Goal: Information Seeking & Learning: Check status

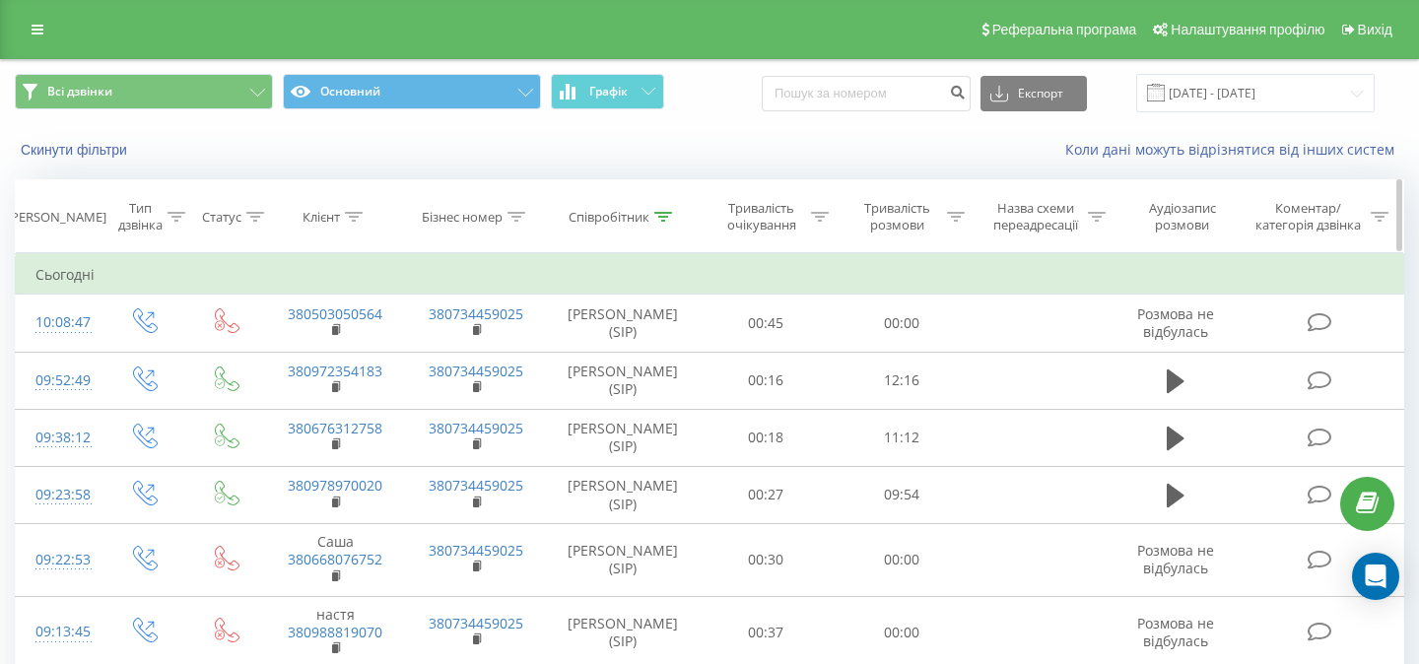
click at [660, 214] on icon at bounding box center [663, 217] width 18 height 10
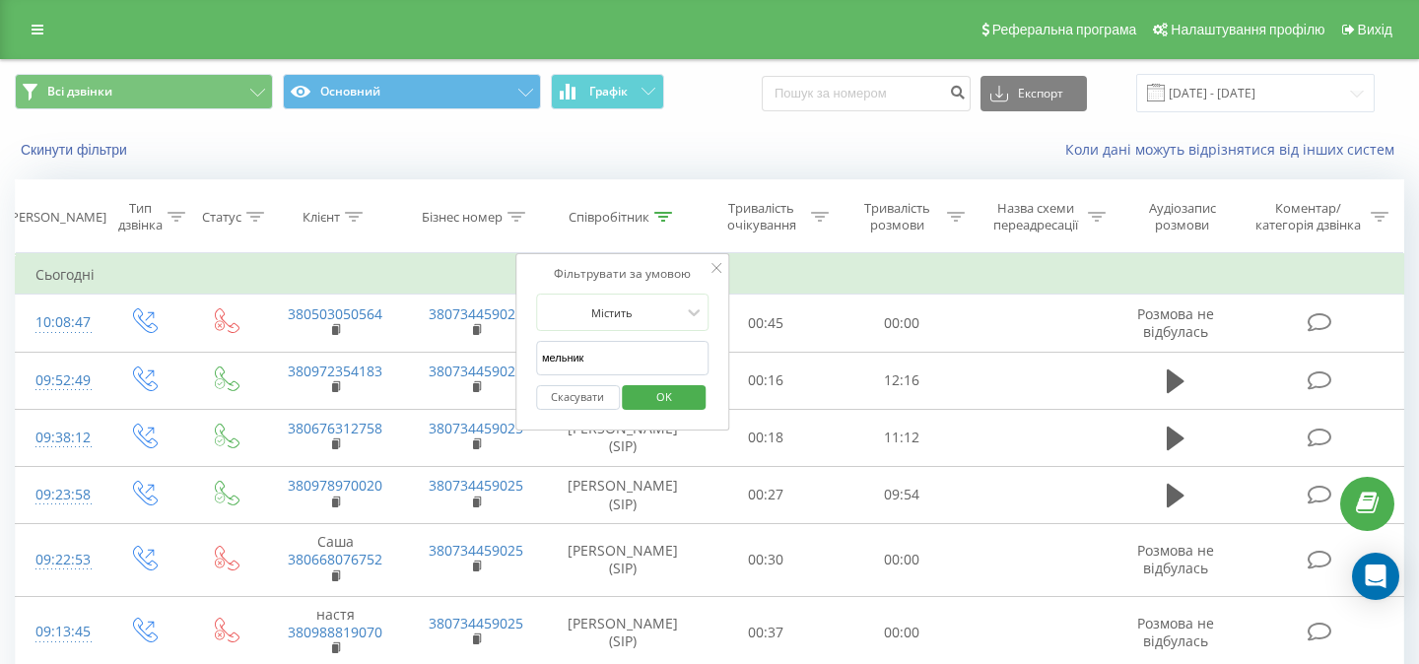
click at [604, 358] on input "мельник" at bounding box center [622, 358] width 173 height 34
click at [604, 357] on input "мельник" at bounding box center [622, 358] width 173 height 34
type input "ровенська"
click button "OK" at bounding box center [665, 397] width 84 height 25
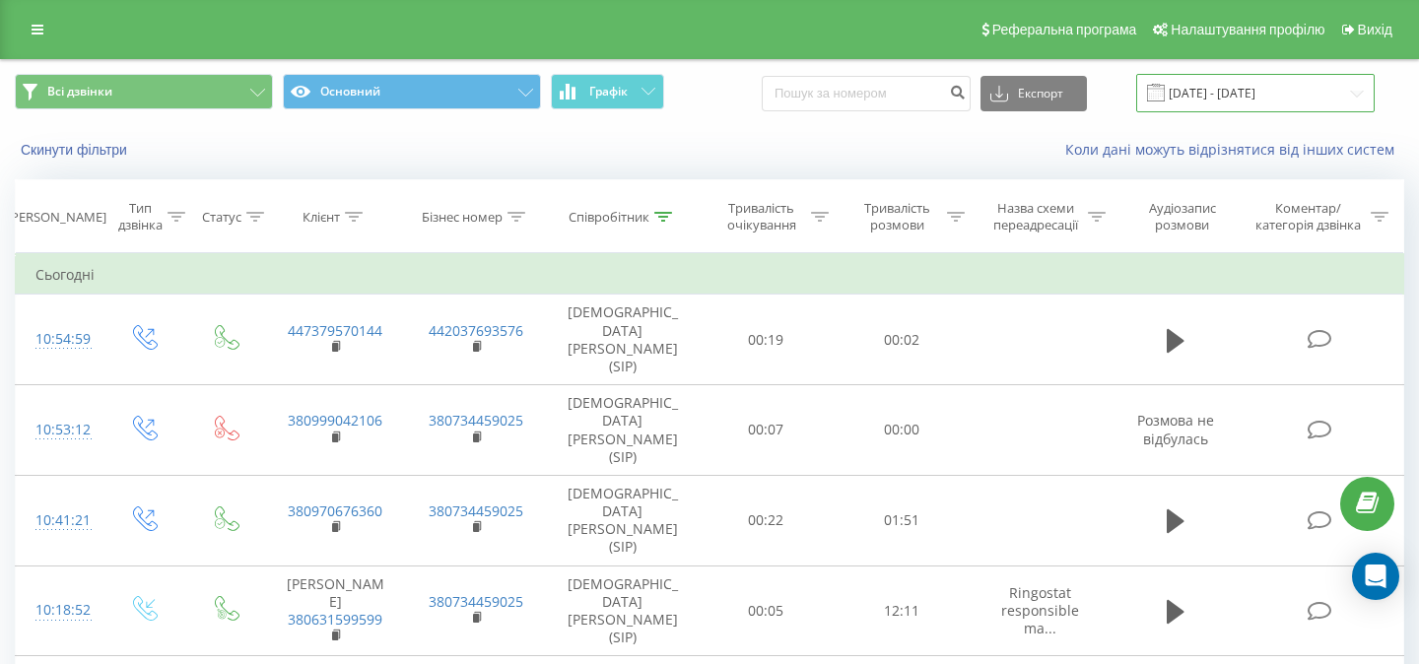
click at [1287, 91] on input "[DATE] - [DATE]" at bounding box center [1255, 93] width 238 height 38
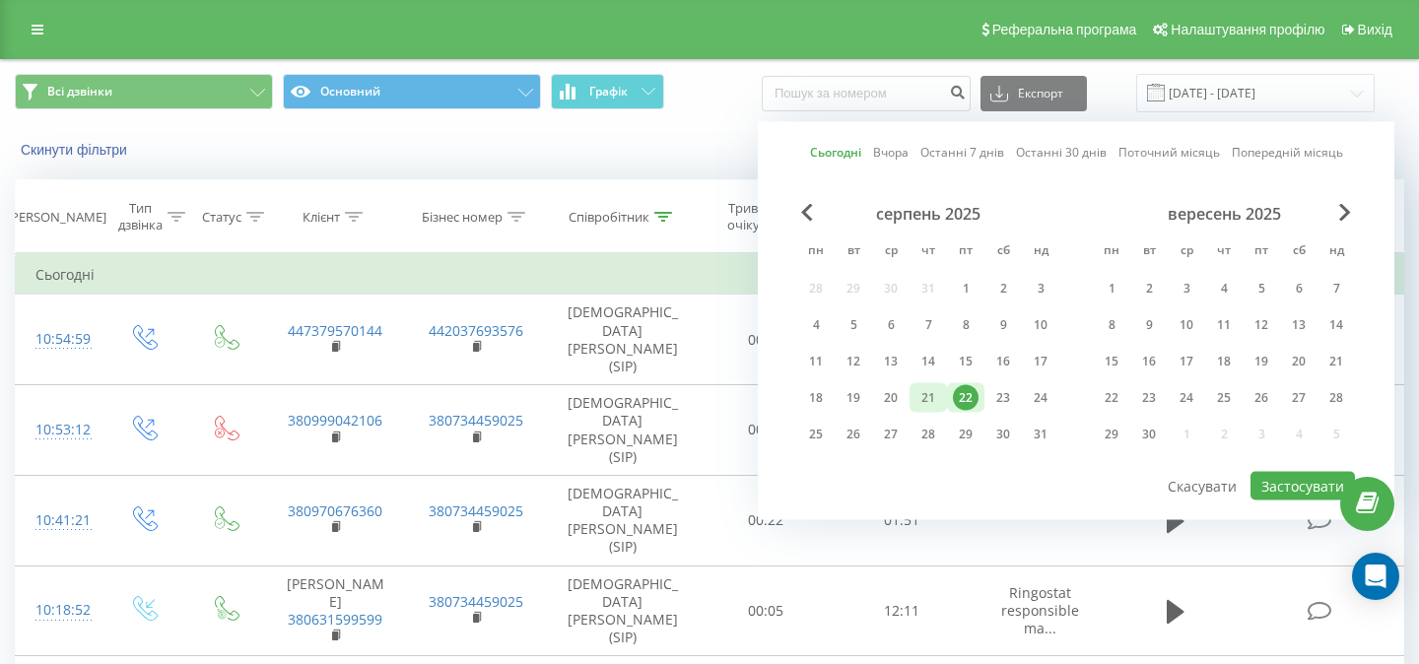
click at [929, 391] on div "21" at bounding box center [928, 398] width 26 height 26
click at [1279, 481] on button "Застосувати" at bounding box center [1302, 486] width 104 height 29
type input "[DATE] - [DATE]"
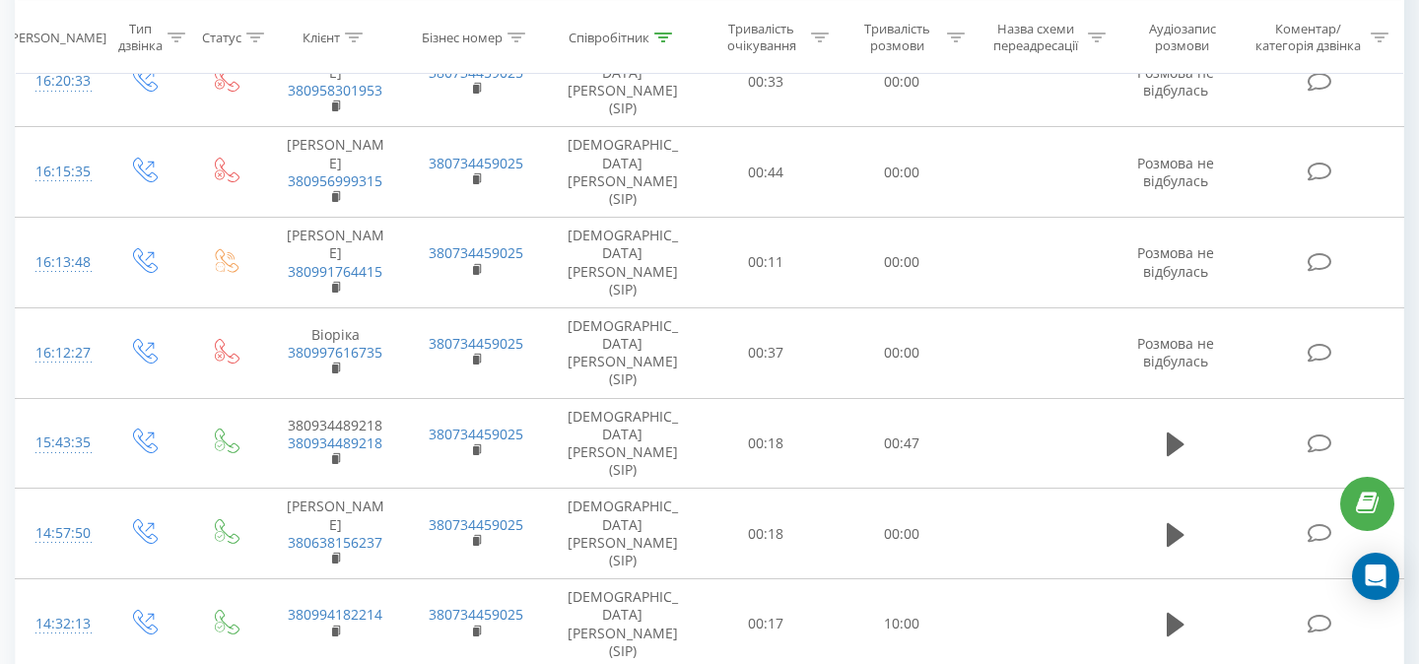
scroll to position [1541, 0]
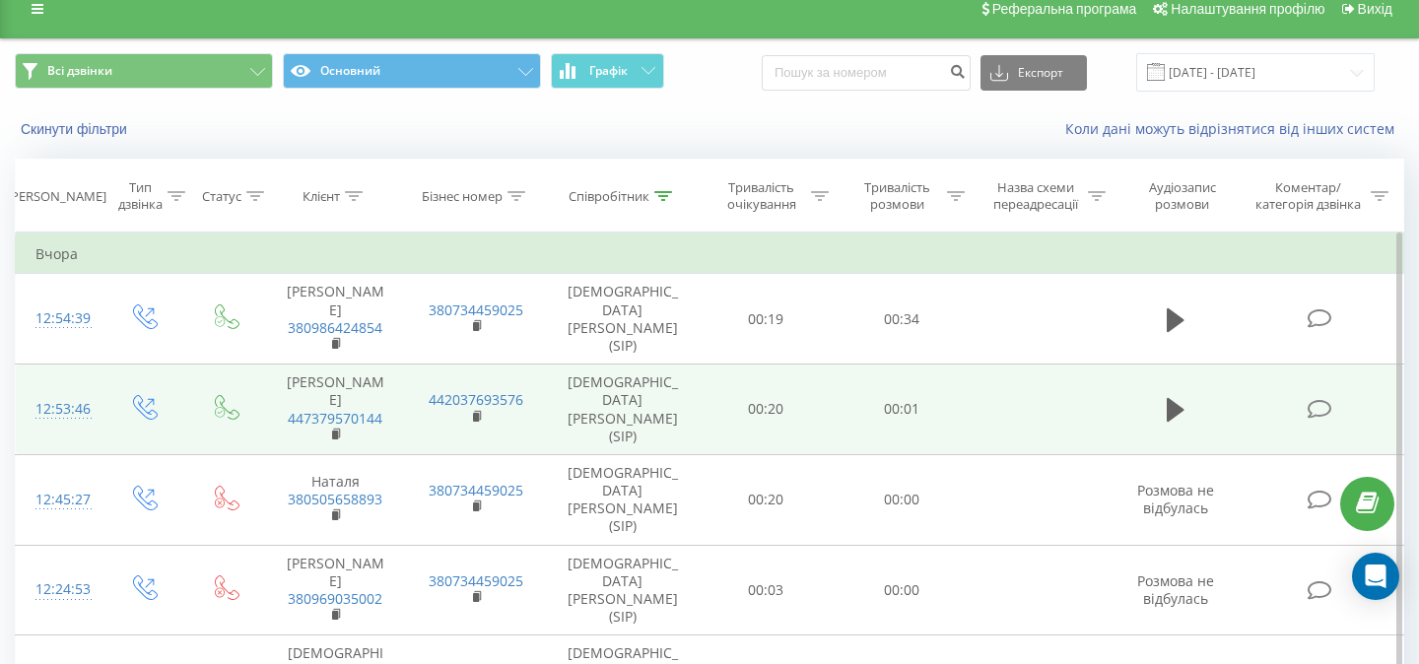
scroll to position [1607, 0]
